Goal: Task Accomplishment & Management: Manage account settings

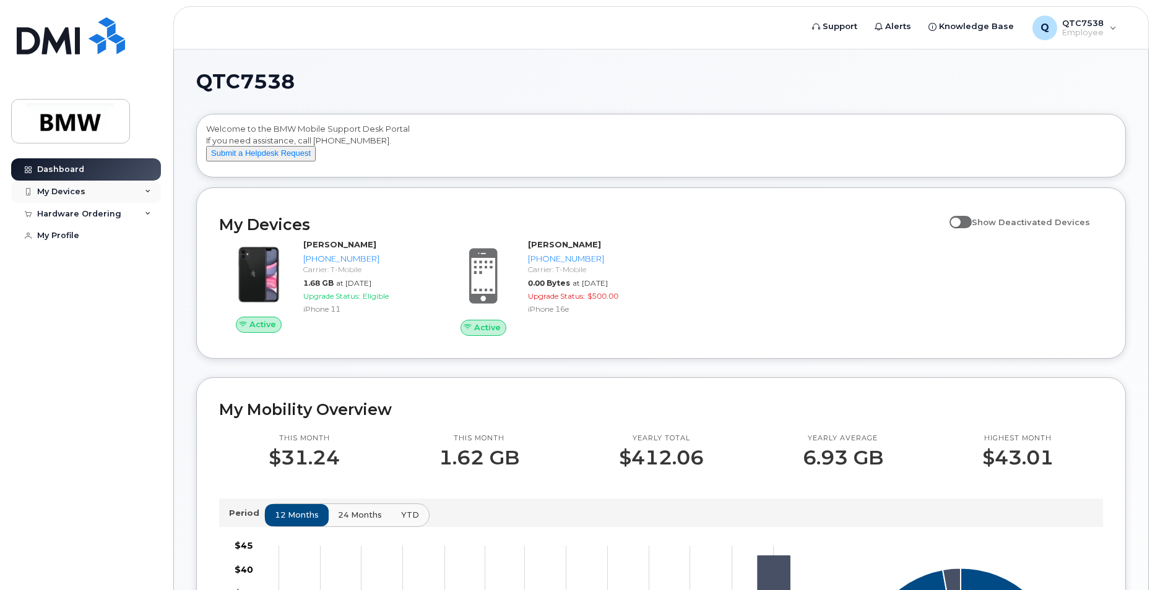
click at [96, 197] on div "My Devices" at bounding box center [86, 192] width 150 height 22
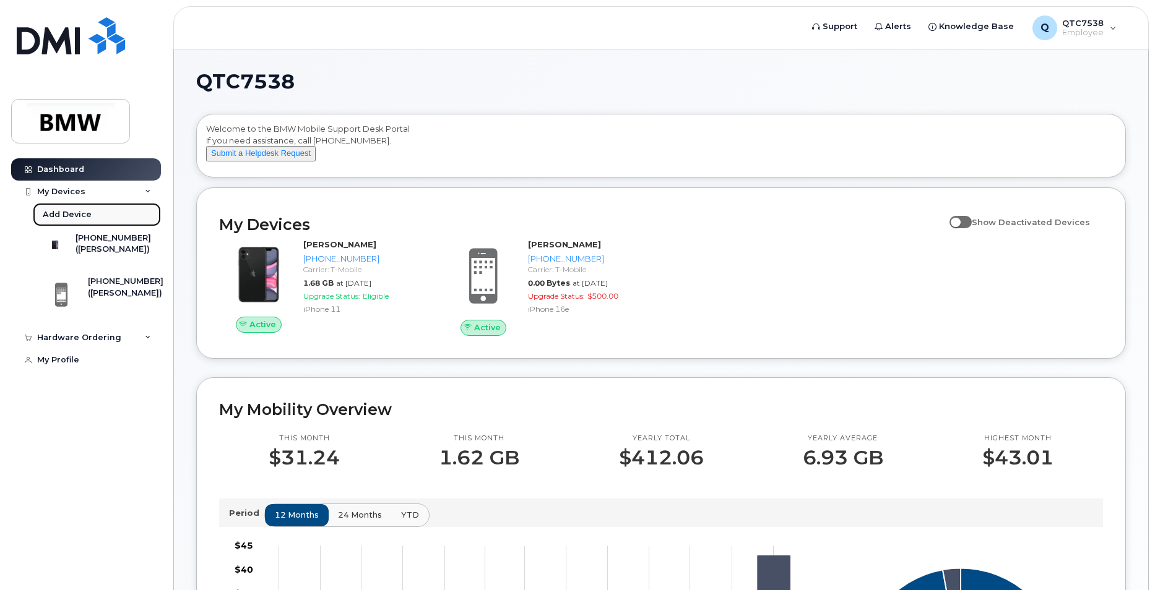
click at [79, 214] on div "Add Device" at bounding box center [67, 214] width 49 height 11
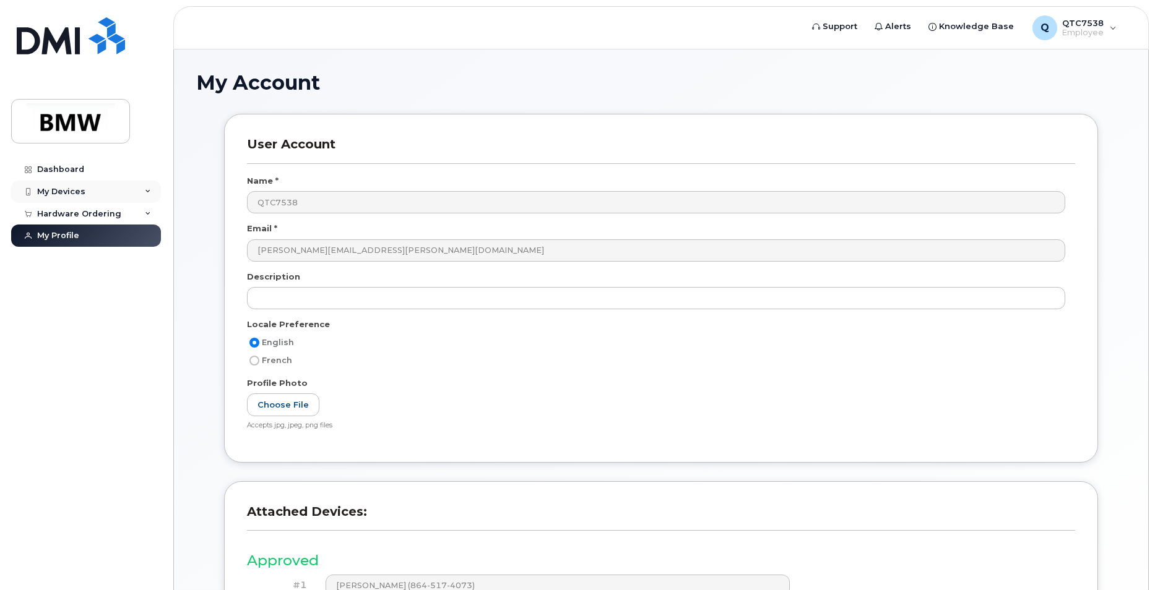
click at [92, 192] on div "My Devices" at bounding box center [86, 192] width 150 height 22
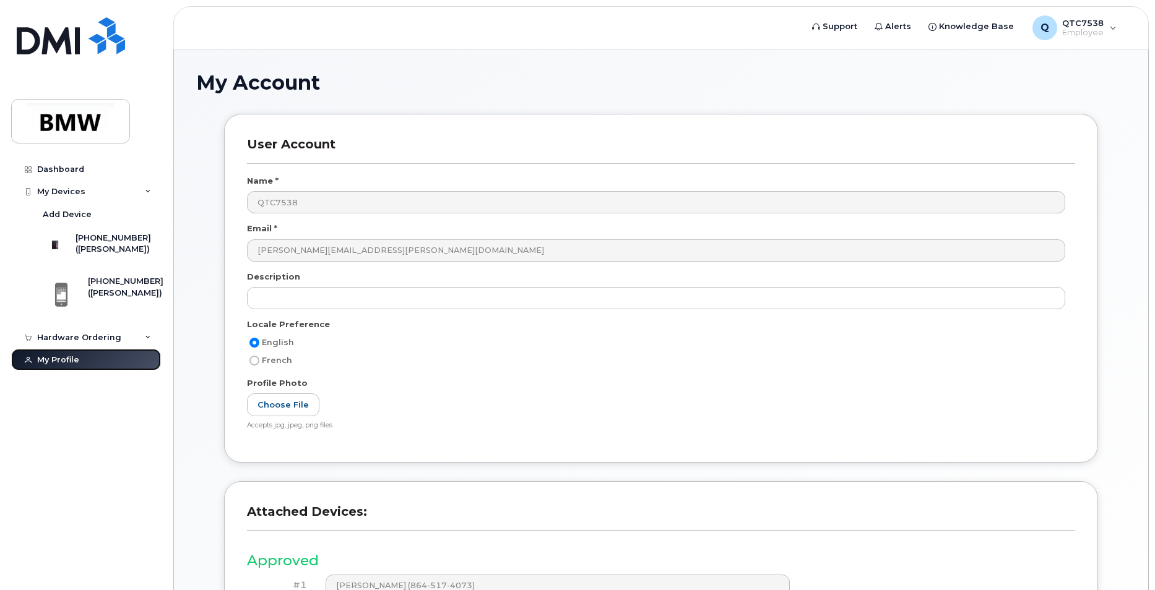
click at [73, 361] on link "My Profile" at bounding box center [86, 360] width 150 height 22
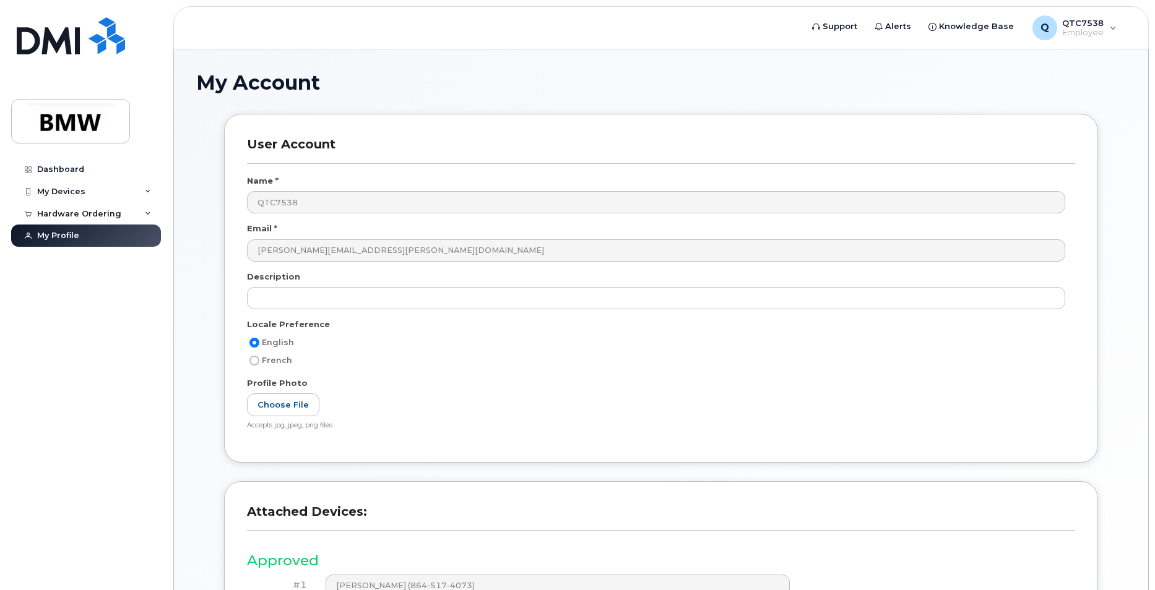
scroll to position [167, 0]
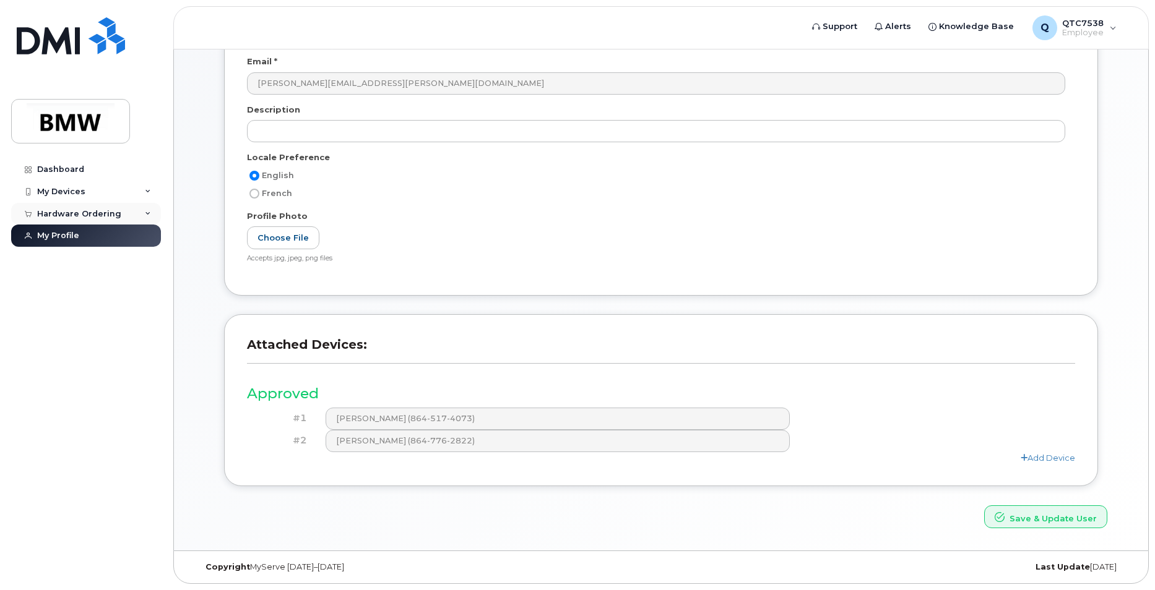
click at [82, 212] on div "Hardware Ordering" at bounding box center [79, 214] width 84 height 10
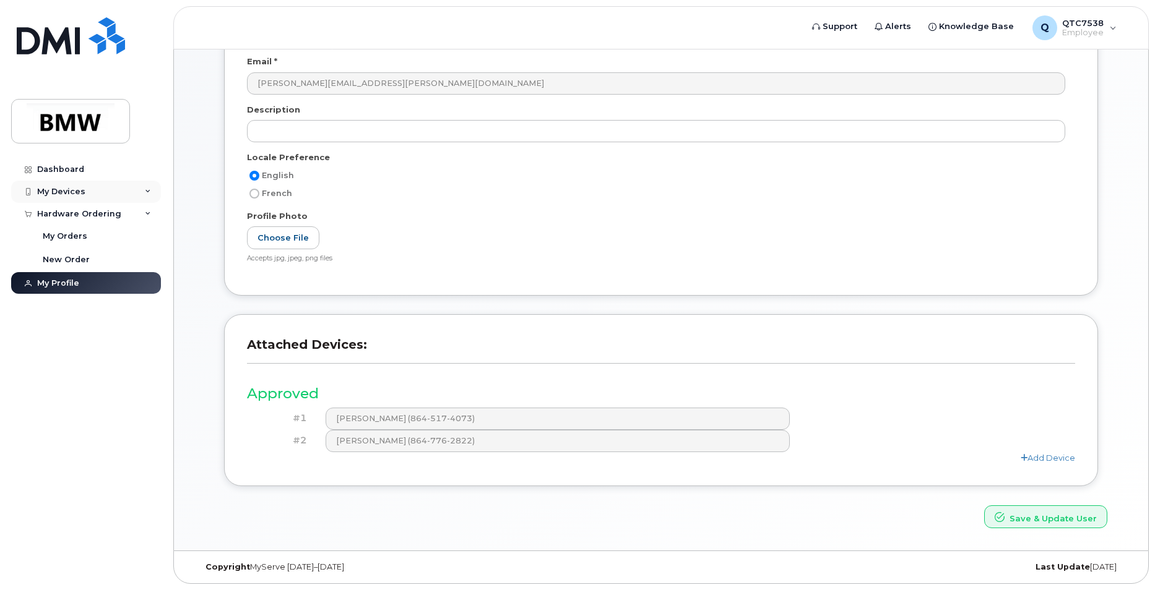
click at [79, 199] on div "My Devices" at bounding box center [86, 192] width 150 height 22
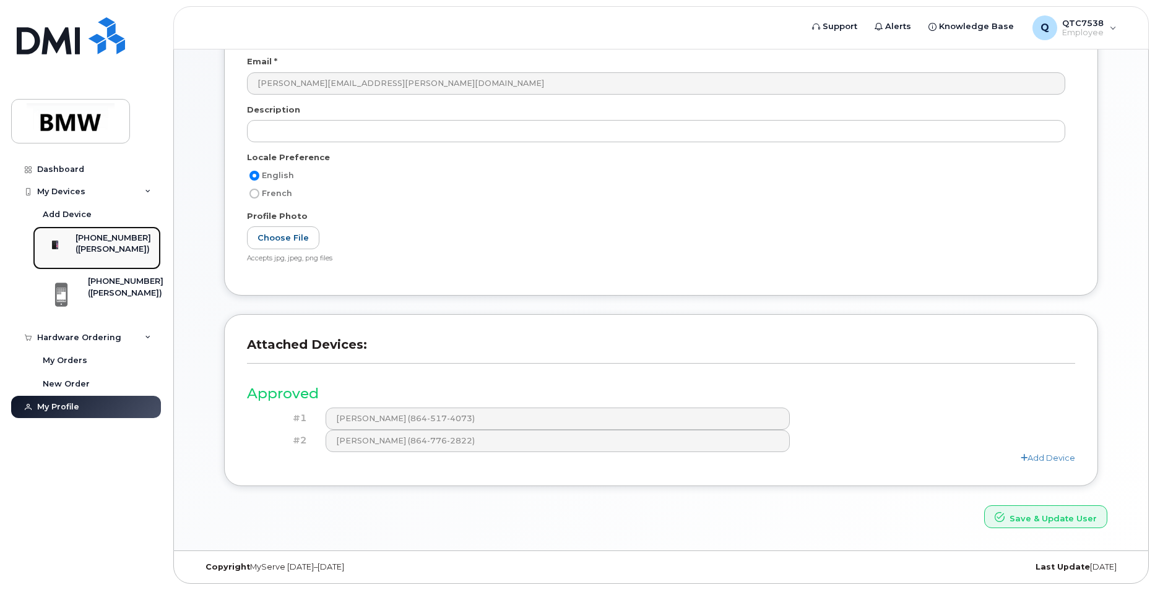
click at [111, 243] on div "[PHONE_NUMBER]" at bounding box center [114, 238] width 76 height 11
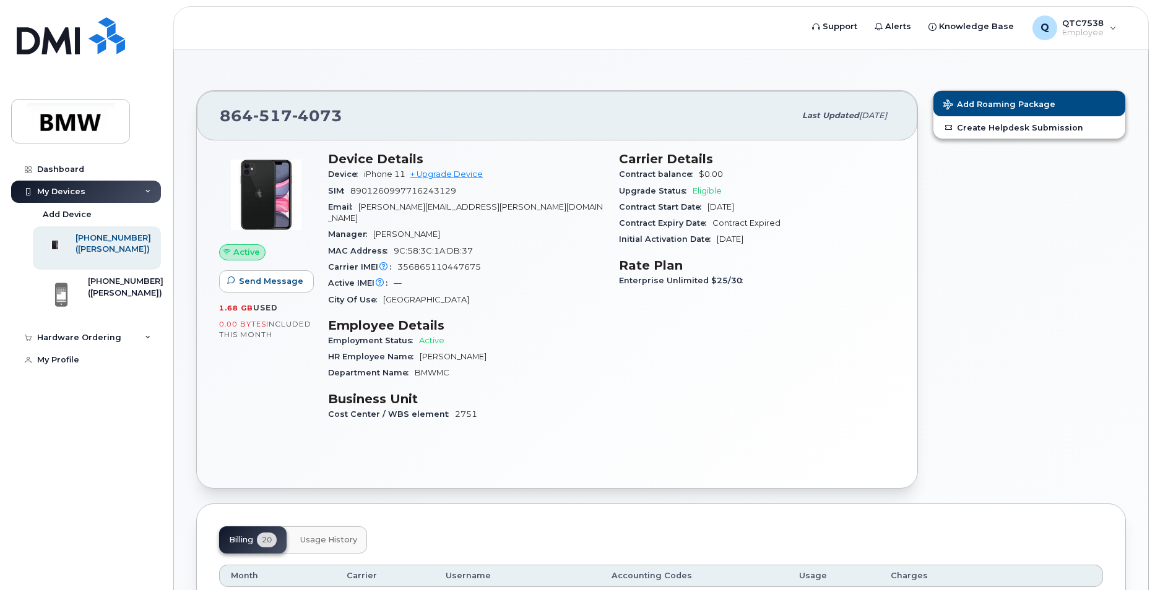
click at [246, 256] on span "Active" at bounding box center [246, 252] width 27 height 12
